Goal: Task Accomplishment & Management: Complete application form

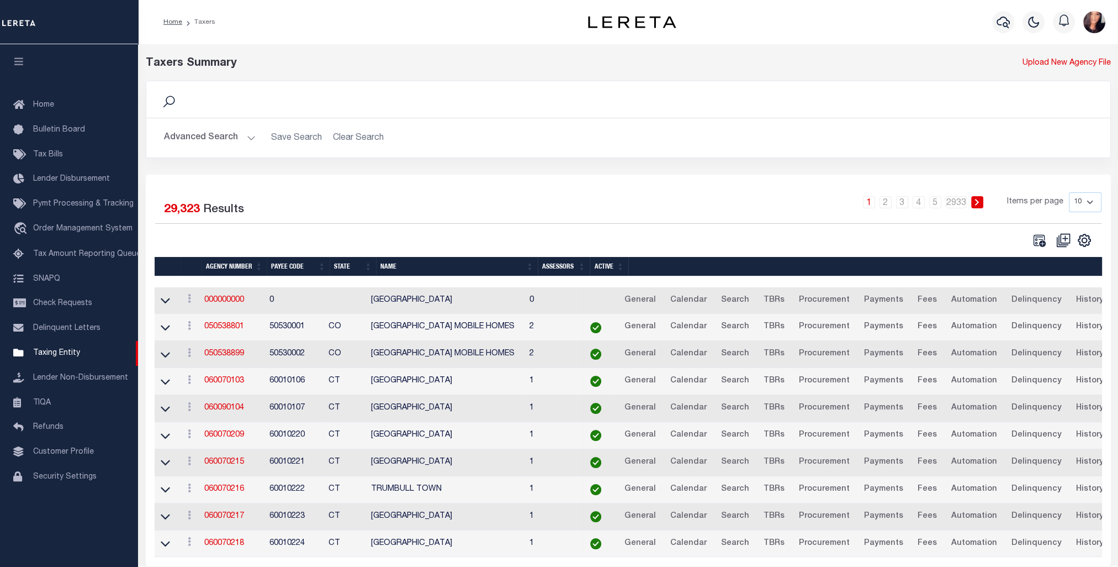
click at [208, 134] on button "Advanced Search" at bounding box center [210, 138] width 92 height 22
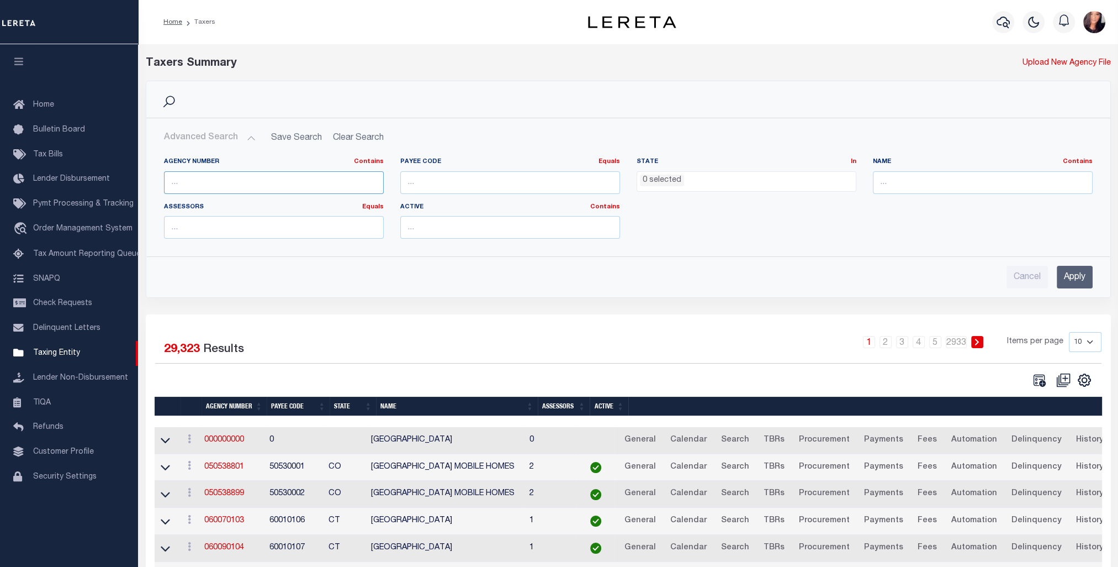
click at [190, 182] on input "text" at bounding box center [274, 182] width 220 height 23
type input "42033"
click at [1084, 271] on input "Apply" at bounding box center [1075, 277] width 36 height 23
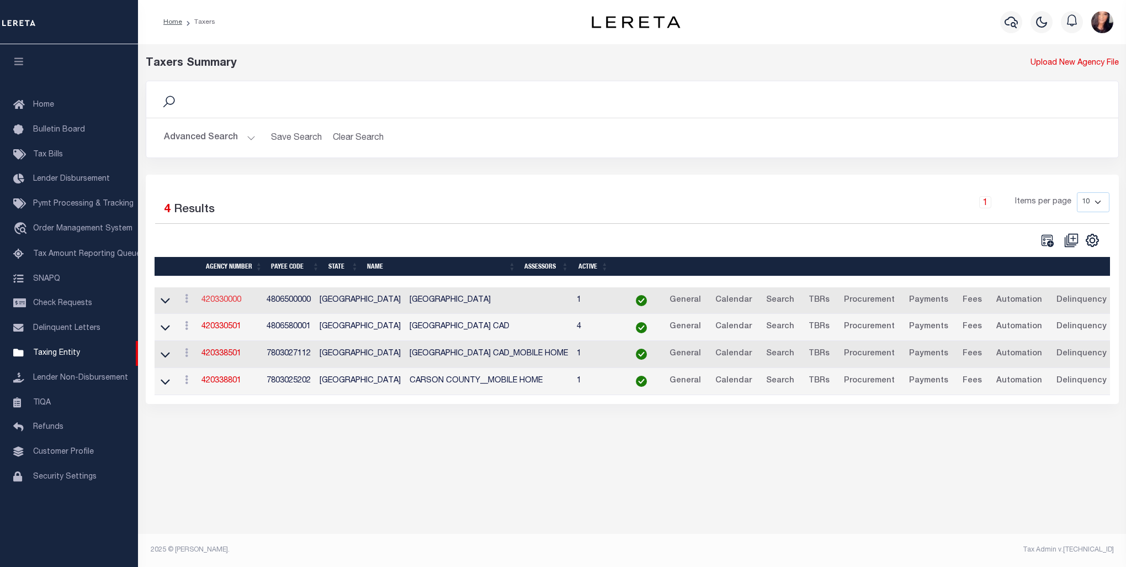
click at [218, 300] on link "420330000" at bounding box center [222, 300] width 40 height 8
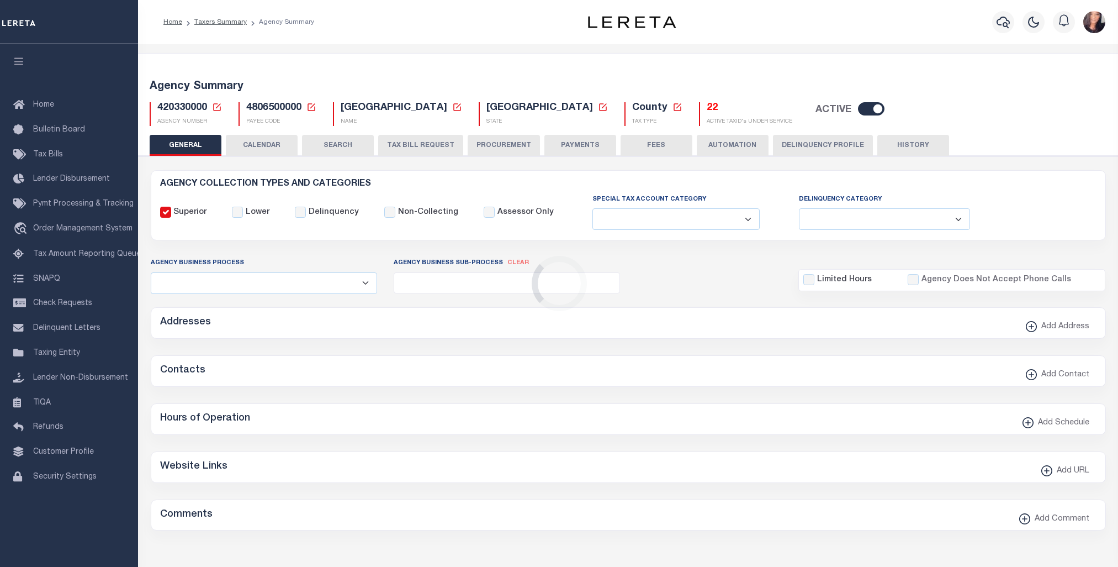
select select
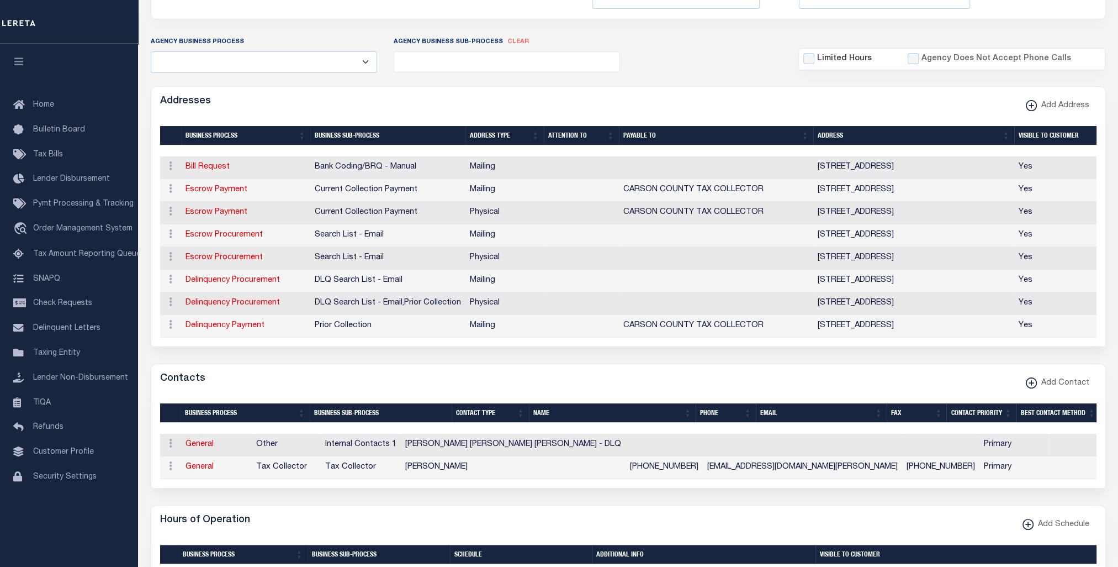
scroll to position [221, 0]
click at [202, 187] on link "Escrow Payment" at bounding box center [217, 190] width 62 height 8
select select "1"
checkbox input "false"
select select
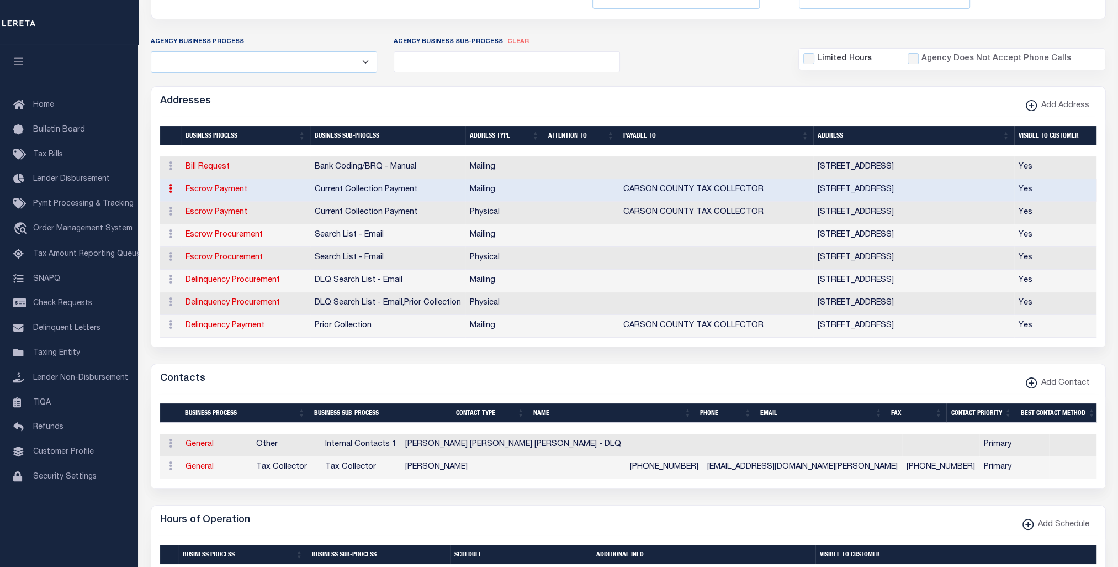
type input "PO BOX 399"
type input "PANHANDLE"
select select "[GEOGRAPHIC_DATA]"
type input "79068"
checkbox input "true"
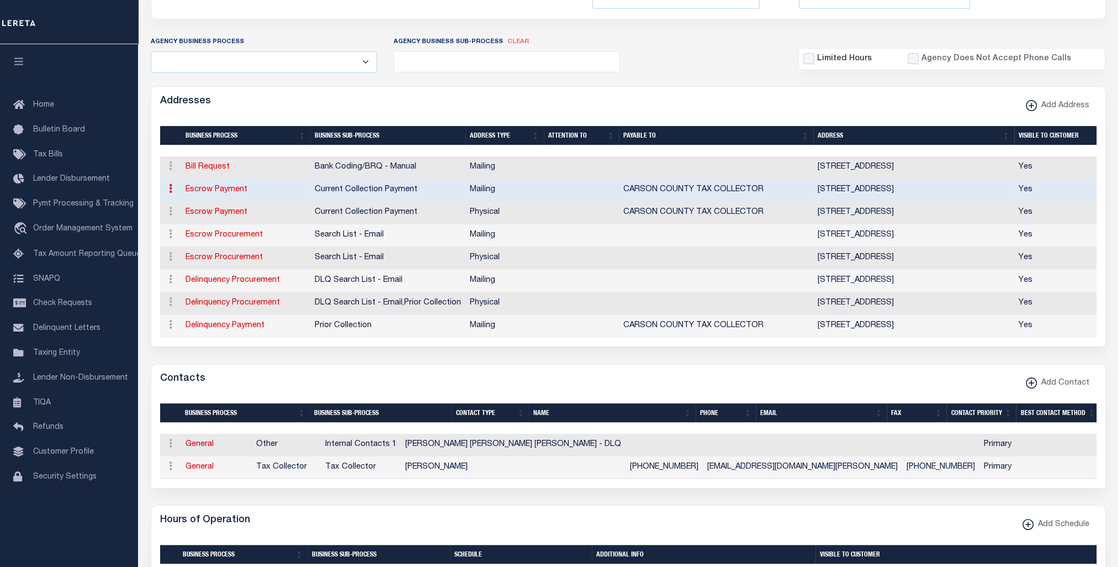
type input "CARSON COUNTY TAX COLLECTOR"
select select "3"
select select "11"
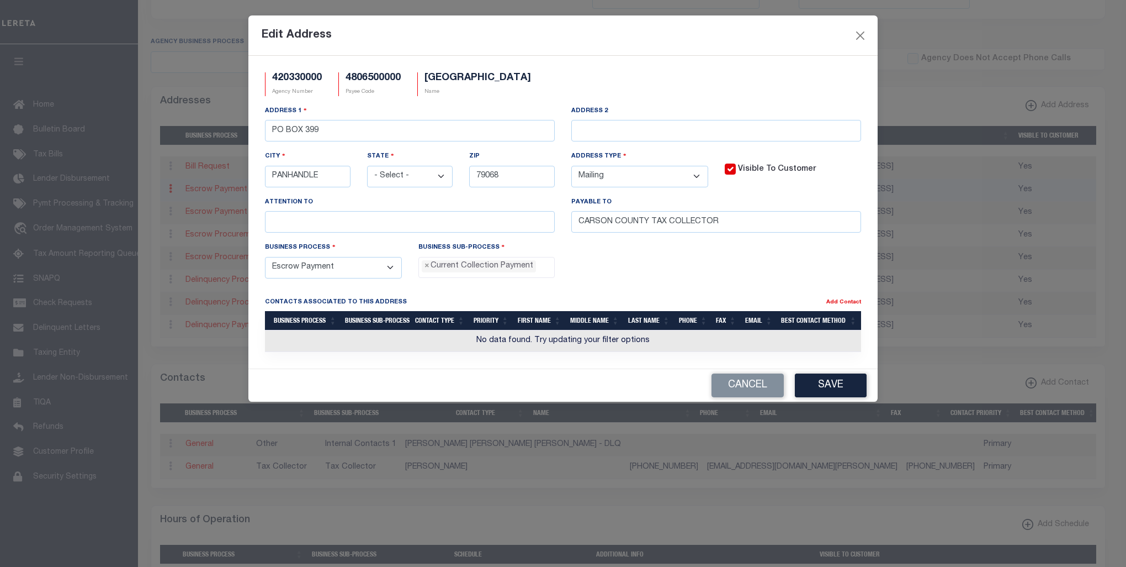
click at [1087, 263] on div "Edit Address 420330000 Agency Number 4806500000 Payee Code [GEOGRAPHIC_DATA] Na…" at bounding box center [563, 283] width 1126 height 567
click at [864, 37] on button "Close" at bounding box center [861, 35] width 14 height 14
